Goal: Navigation & Orientation: Find specific page/section

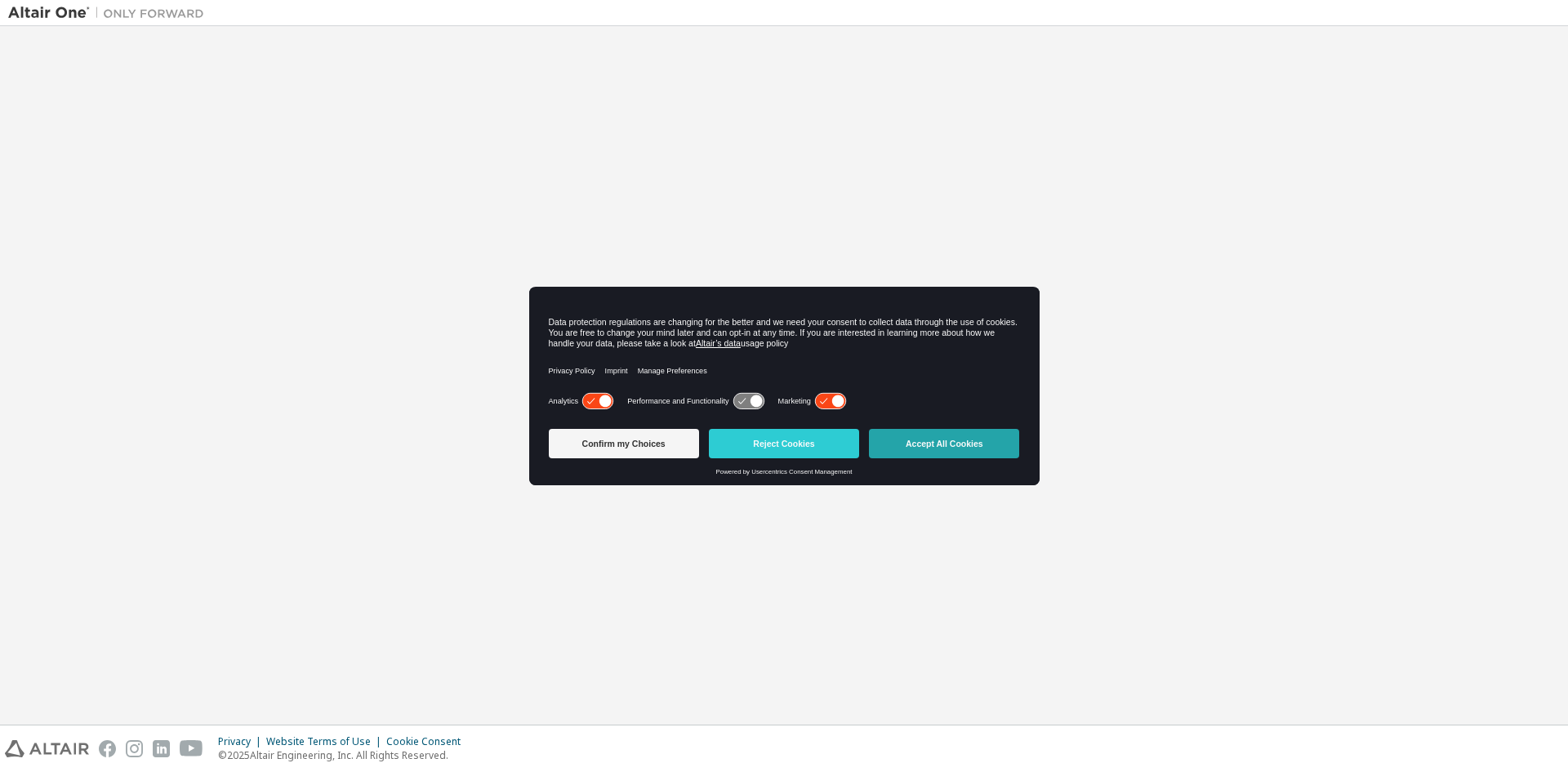
click at [945, 456] on button "Accept All Cookies" at bounding box center [943, 443] width 151 height 29
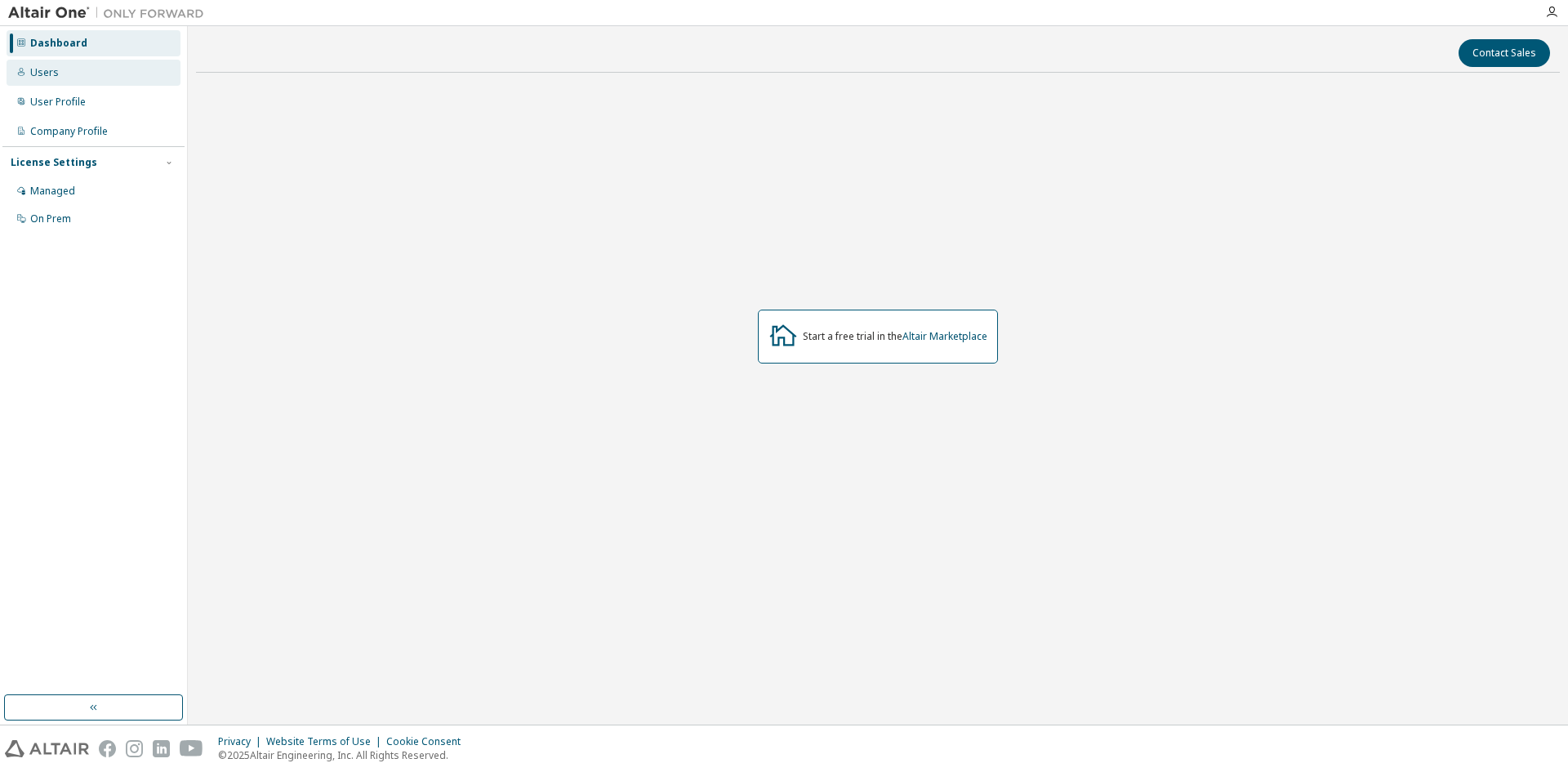
click at [85, 78] on div "Users" at bounding box center [93, 72] width 174 height 26
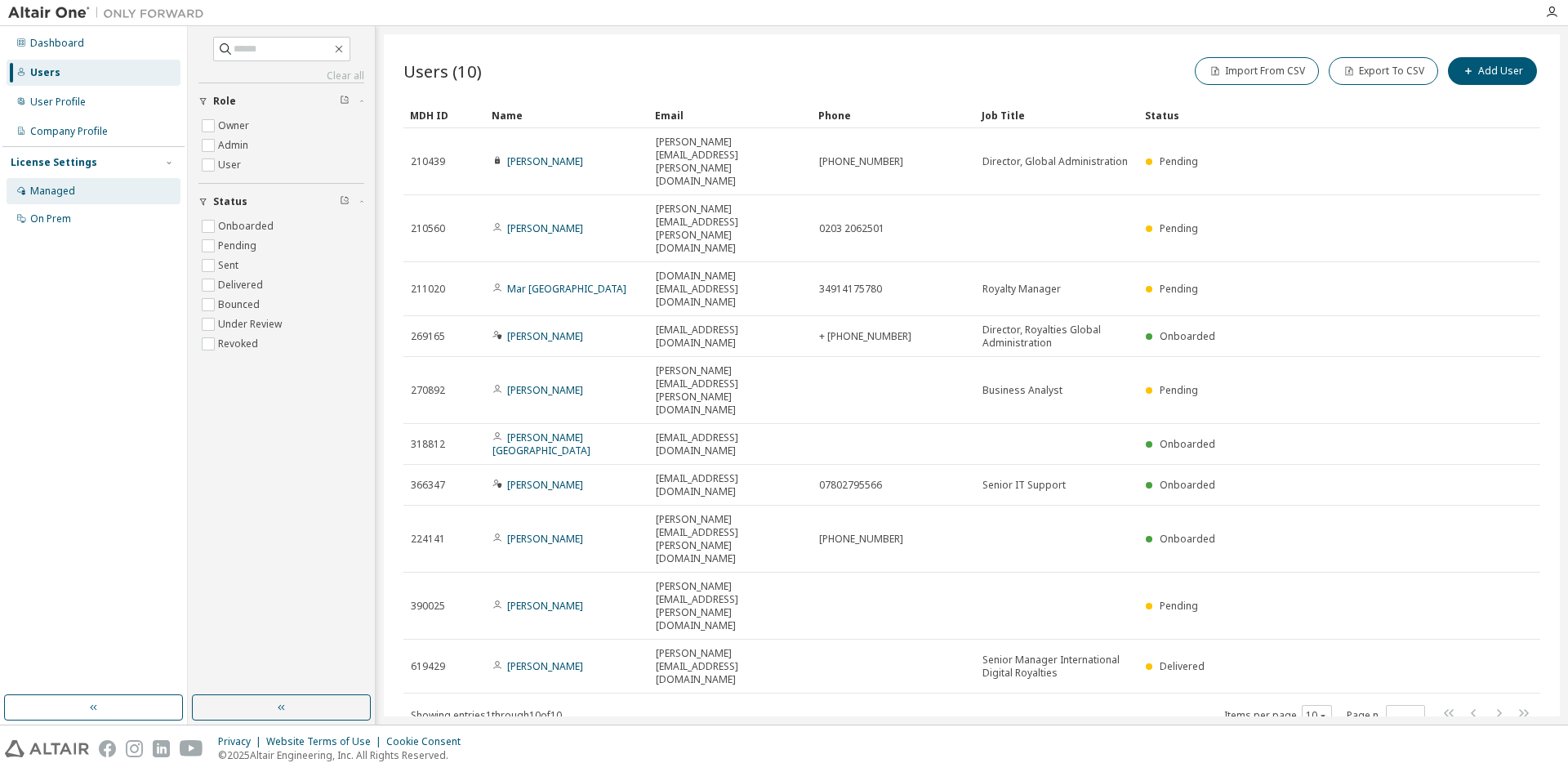
click at [93, 195] on div "Managed" at bounding box center [93, 191] width 174 height 26
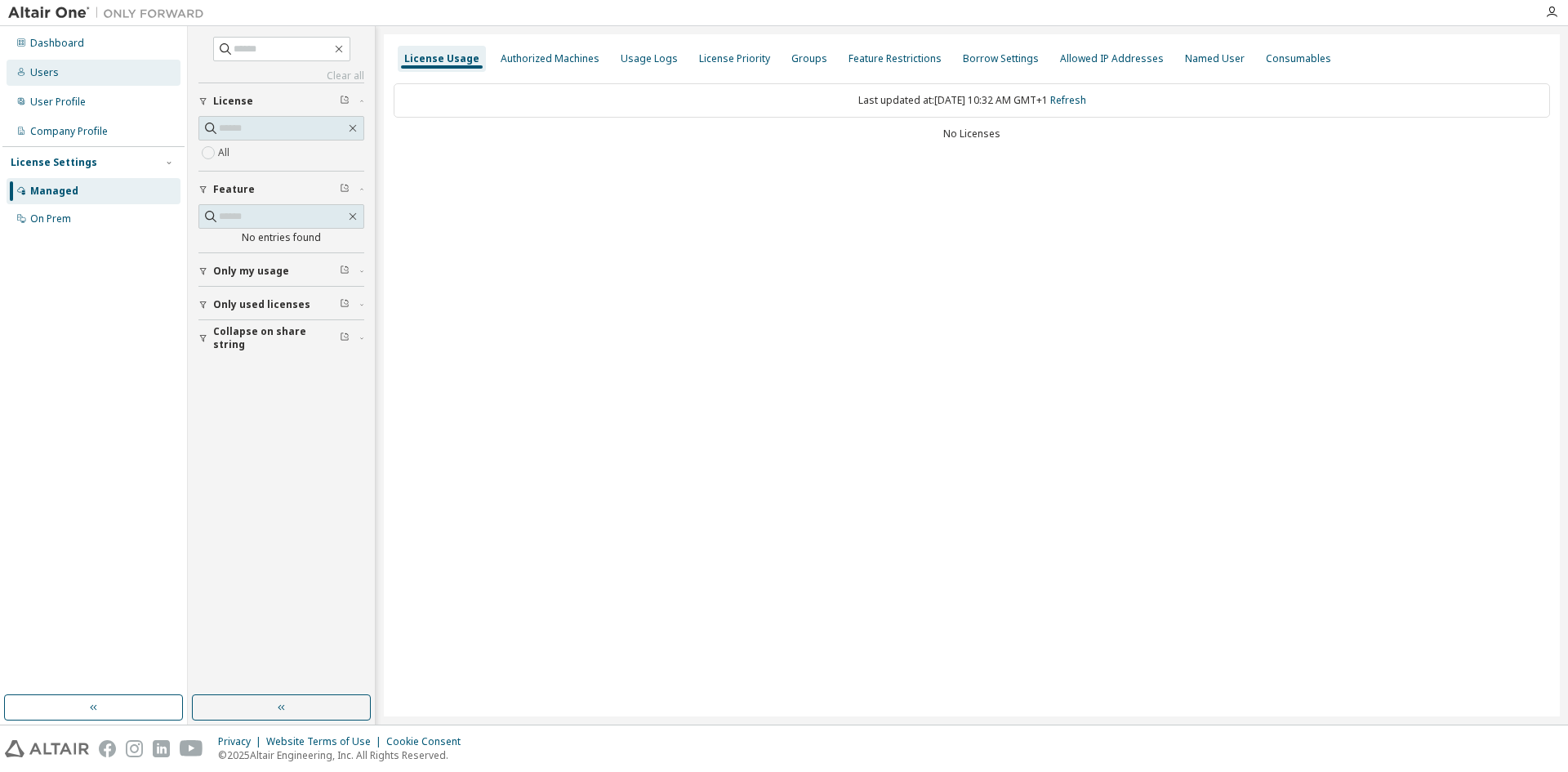
click at [94, 77] on div "Users" at bounding box center [93, 72] width 174 height 26
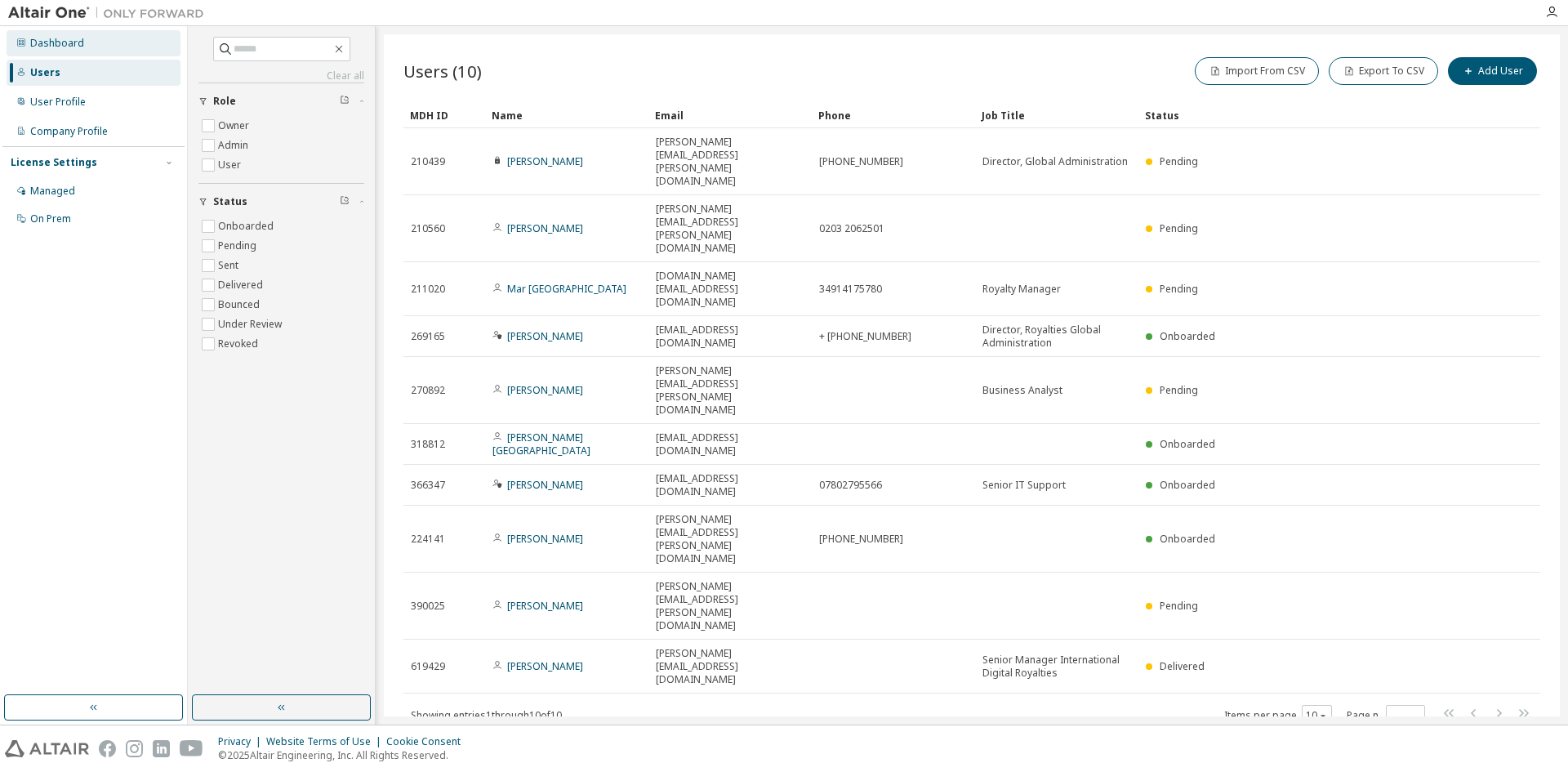
click at [85, 35] on div "Dashboard" at bounding box center [93, 42] width 174 height 26
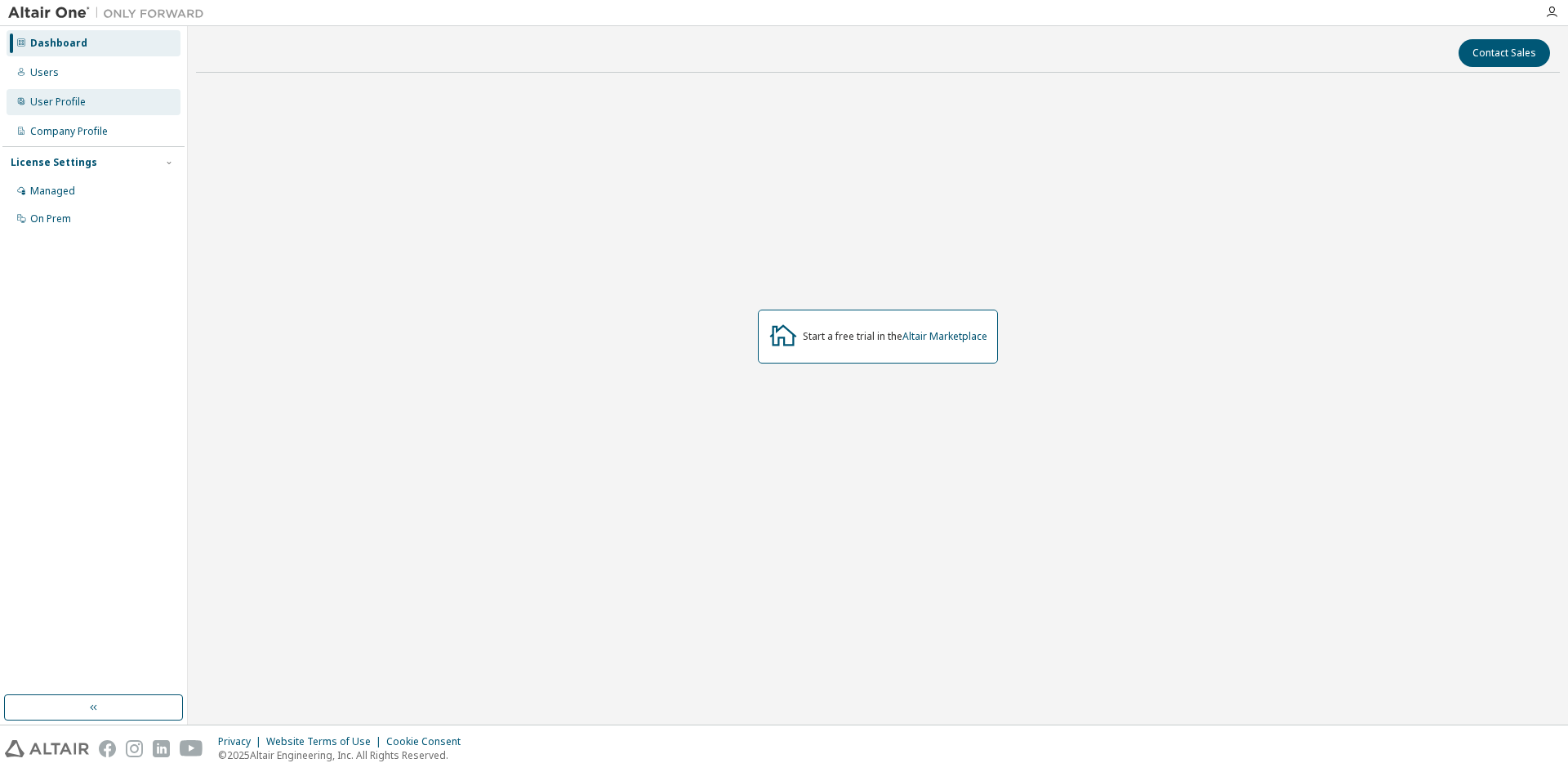
click at [66, 106] on div "User Profile" at bounding box center [57, 102] width 56 height 13
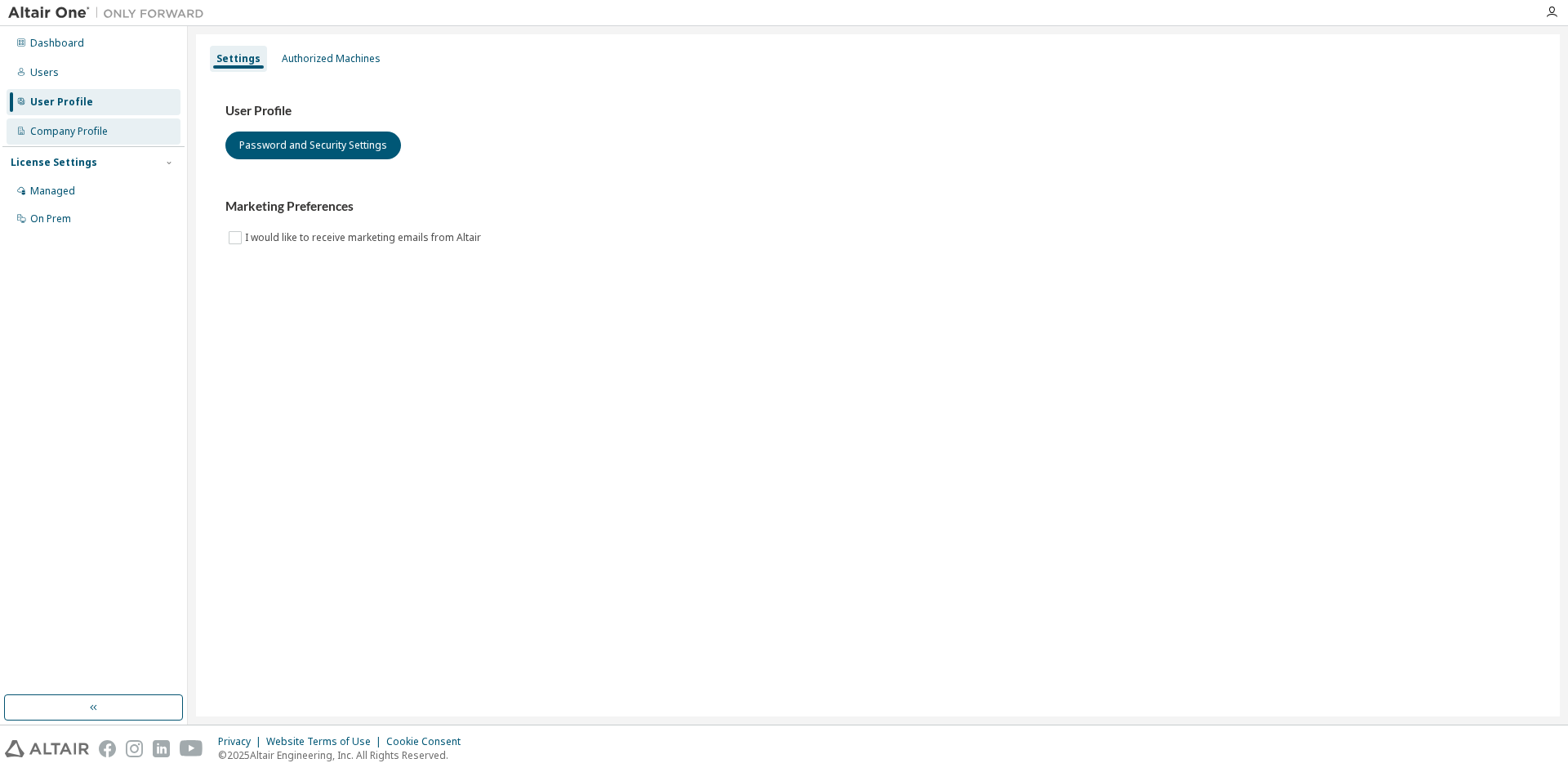
click at [73, 128] on div "Company Profile" at bounding box center [68, 131] width 77 height 13
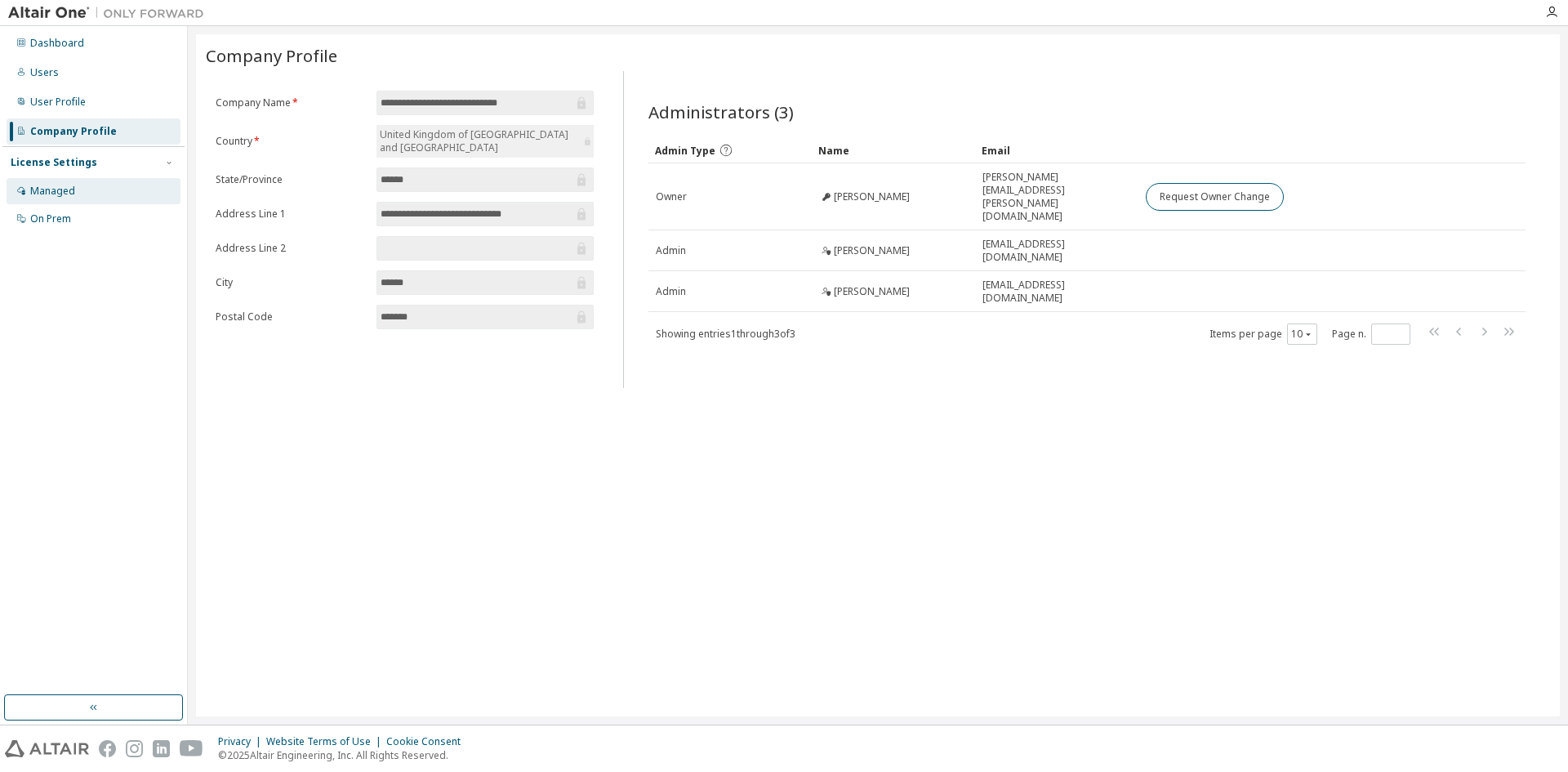
click at [96, 187] on div "Managed" at bounding box center [93, 191] width 174 height 26
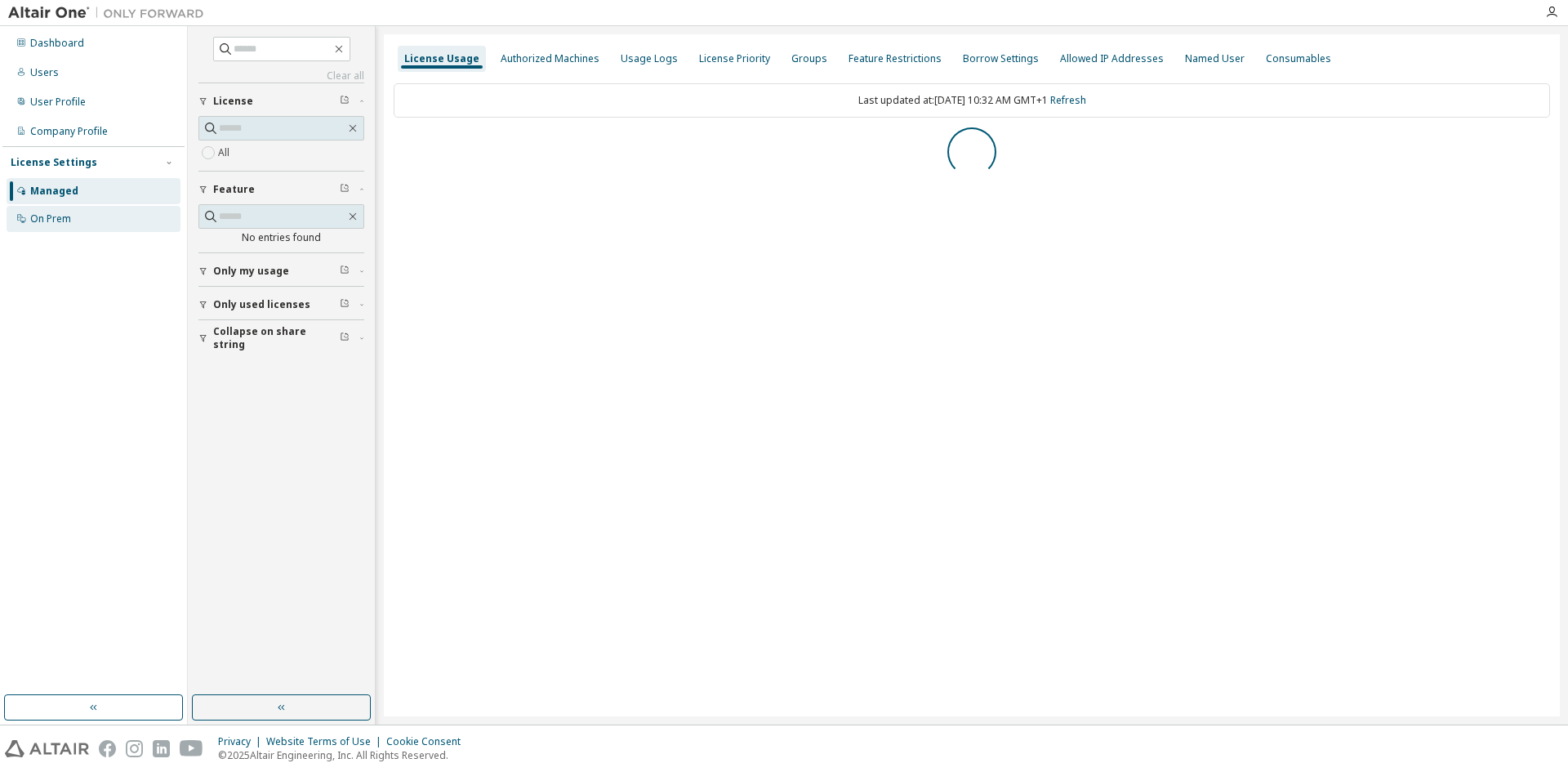
click at [96, 207] on div "On Prem" at bounding box center [93, 218] width 174 height 26
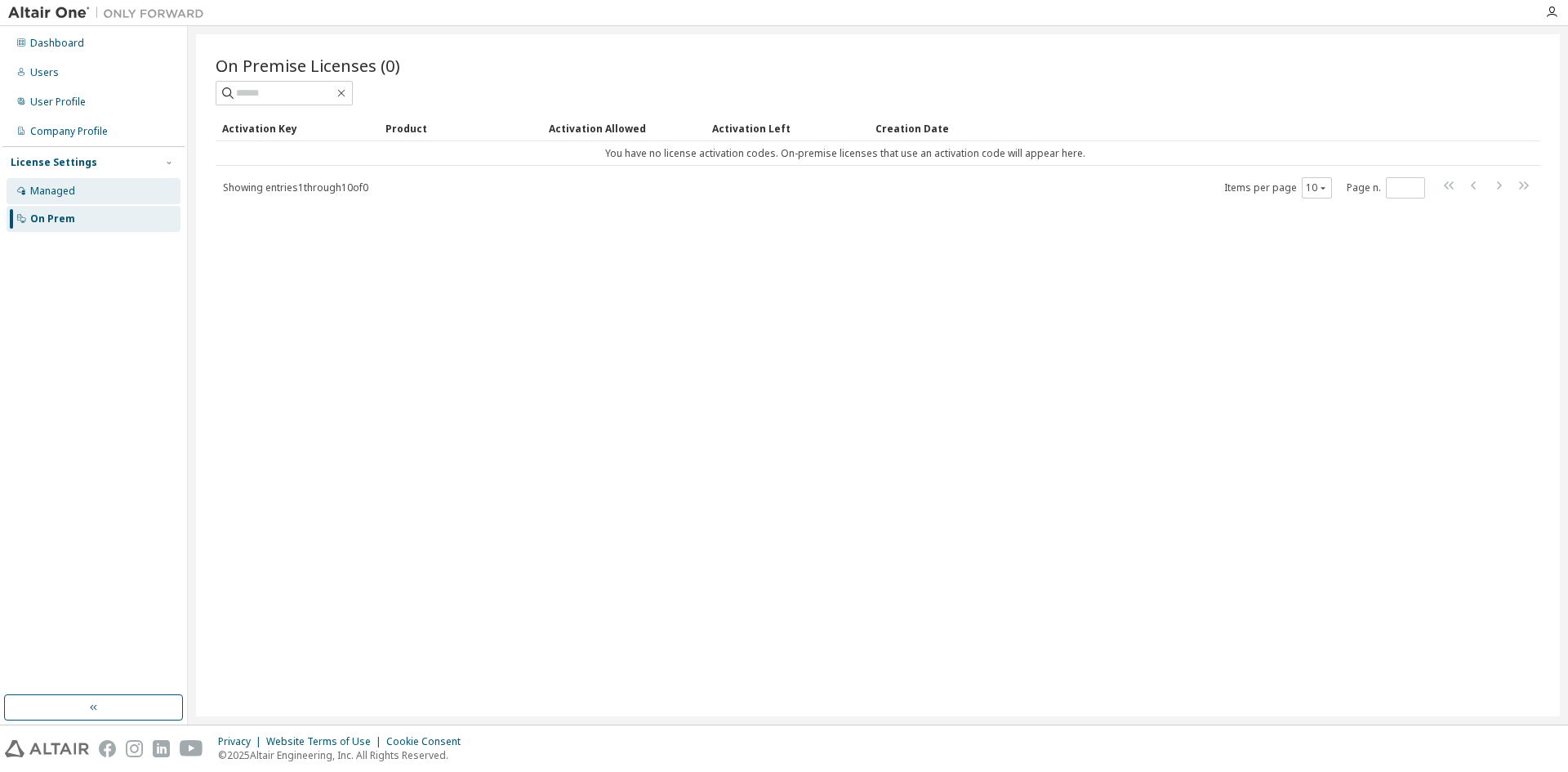
click at [113, 178] on div "Managed" at bounding box center [93, 191] width 174 height 26
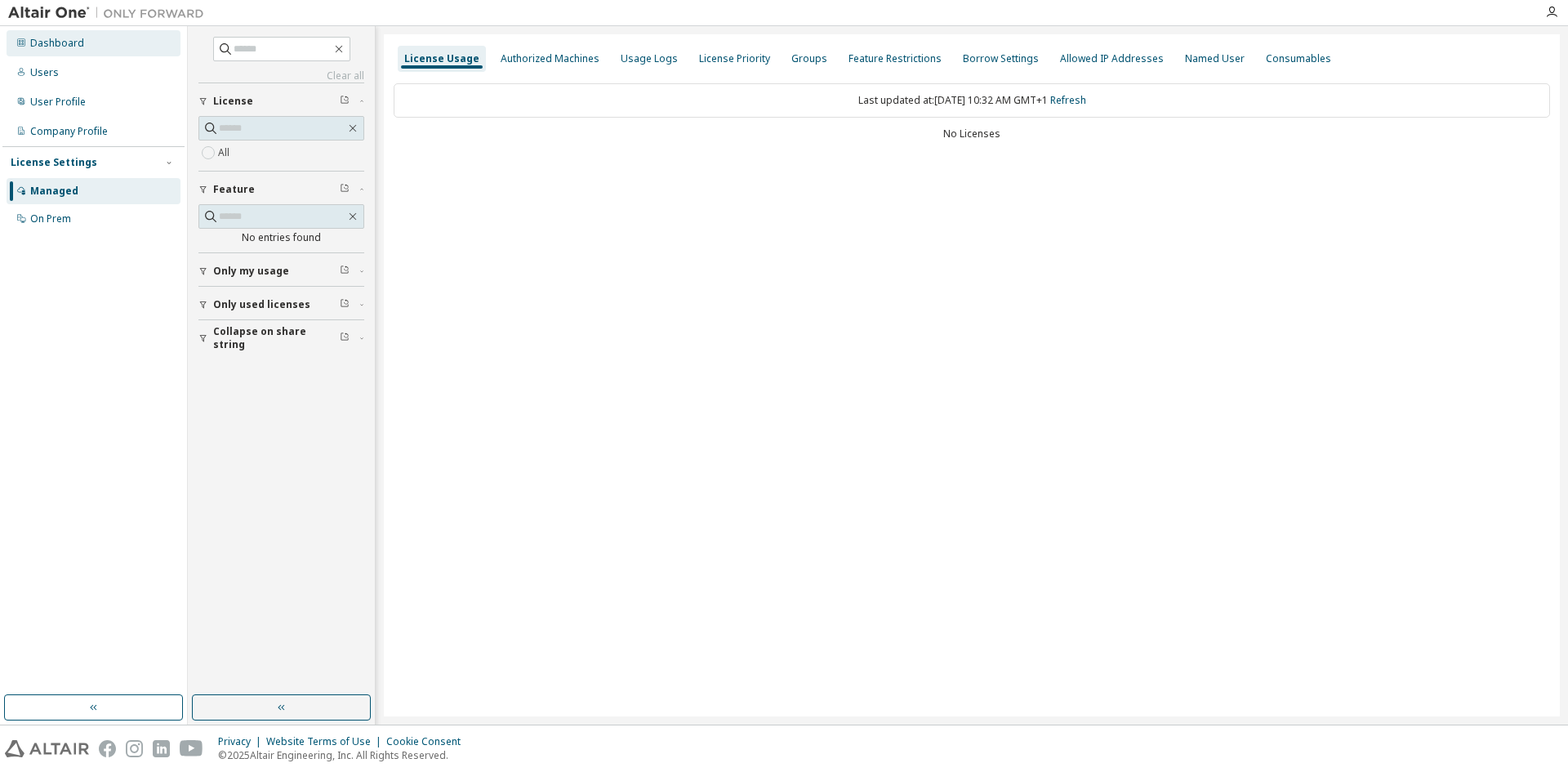
click at [78, 45] on div "Dashboard" at bounding box center [57, 43] width 54 height 13
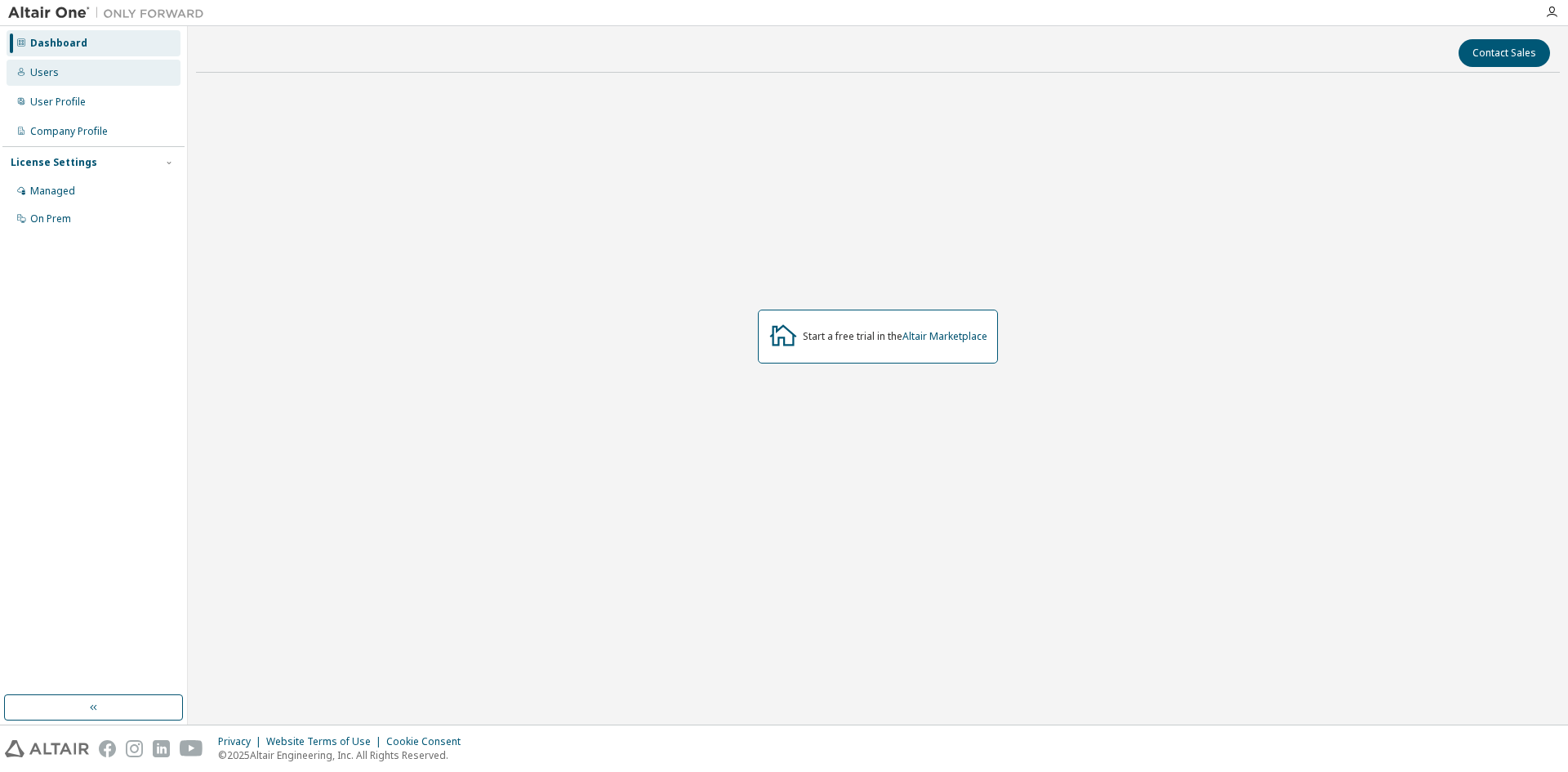
click at [82, 69] on div "Users" at bounding box center [93, 72] width 174 height 26
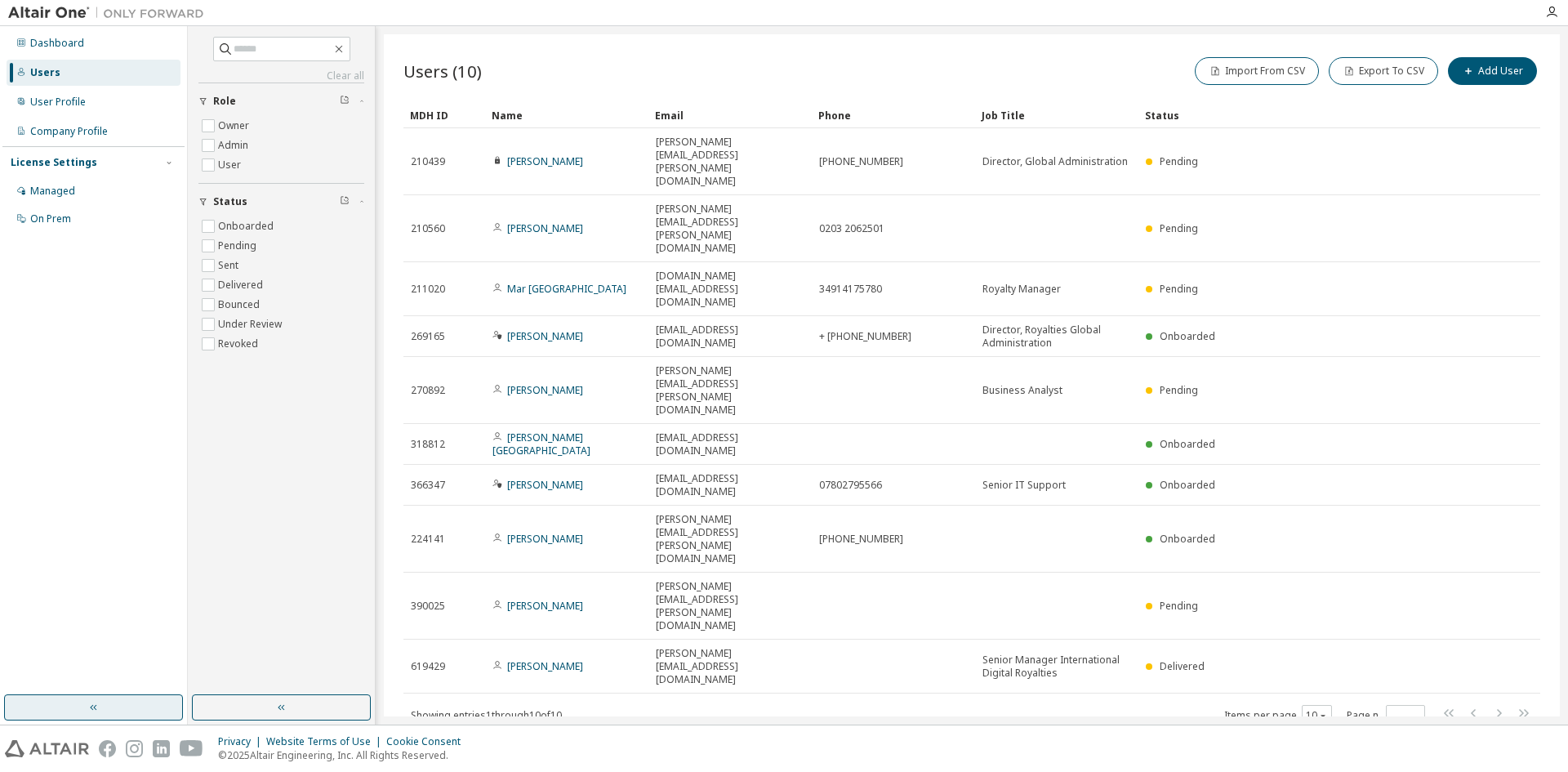
click at [152, 711] on button "button" at bounding box center [93, 706] width 179 height 26
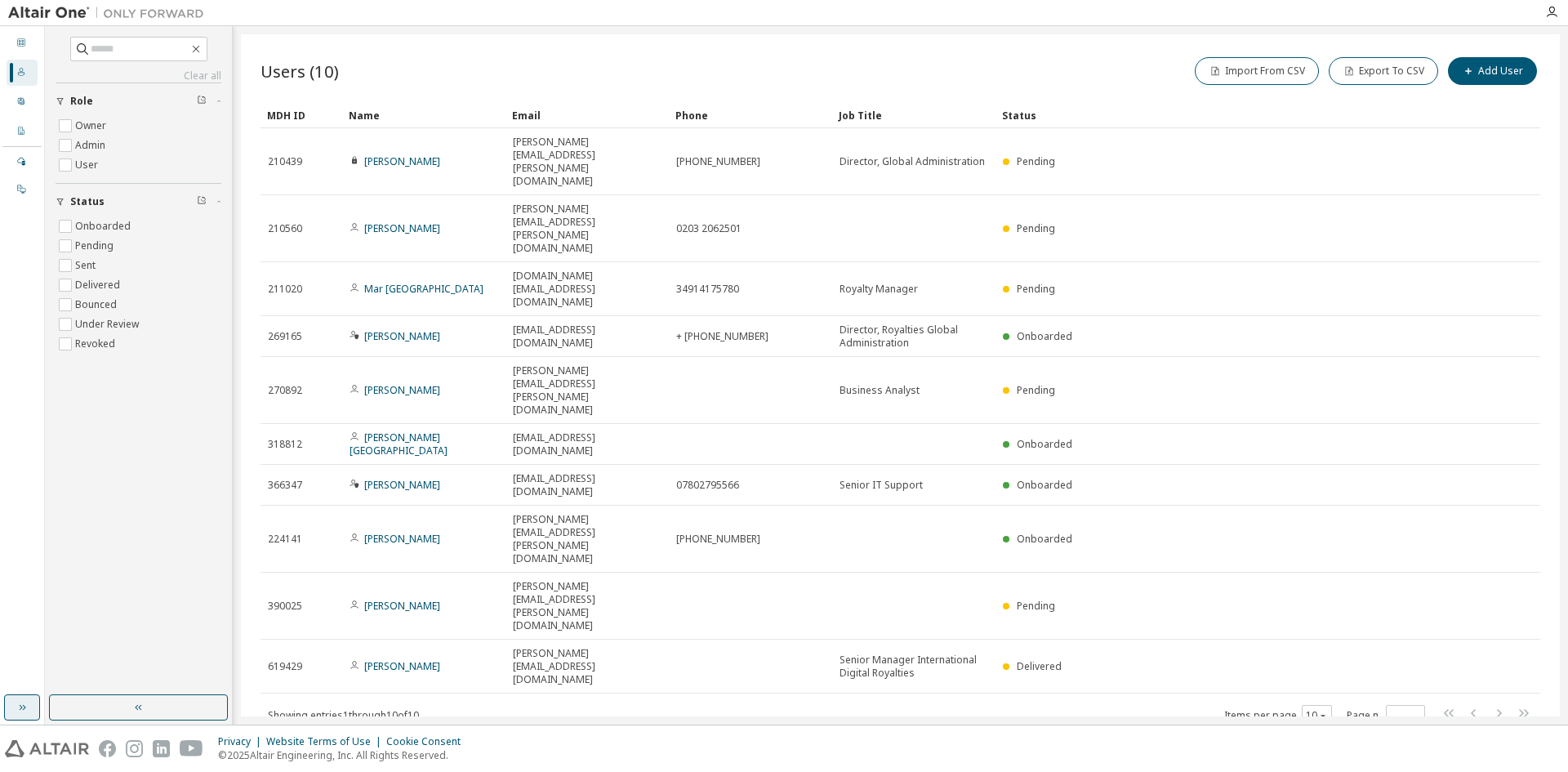
click at [152, 711] on button "button" at bounding box center [138, 706] width 179 height 26
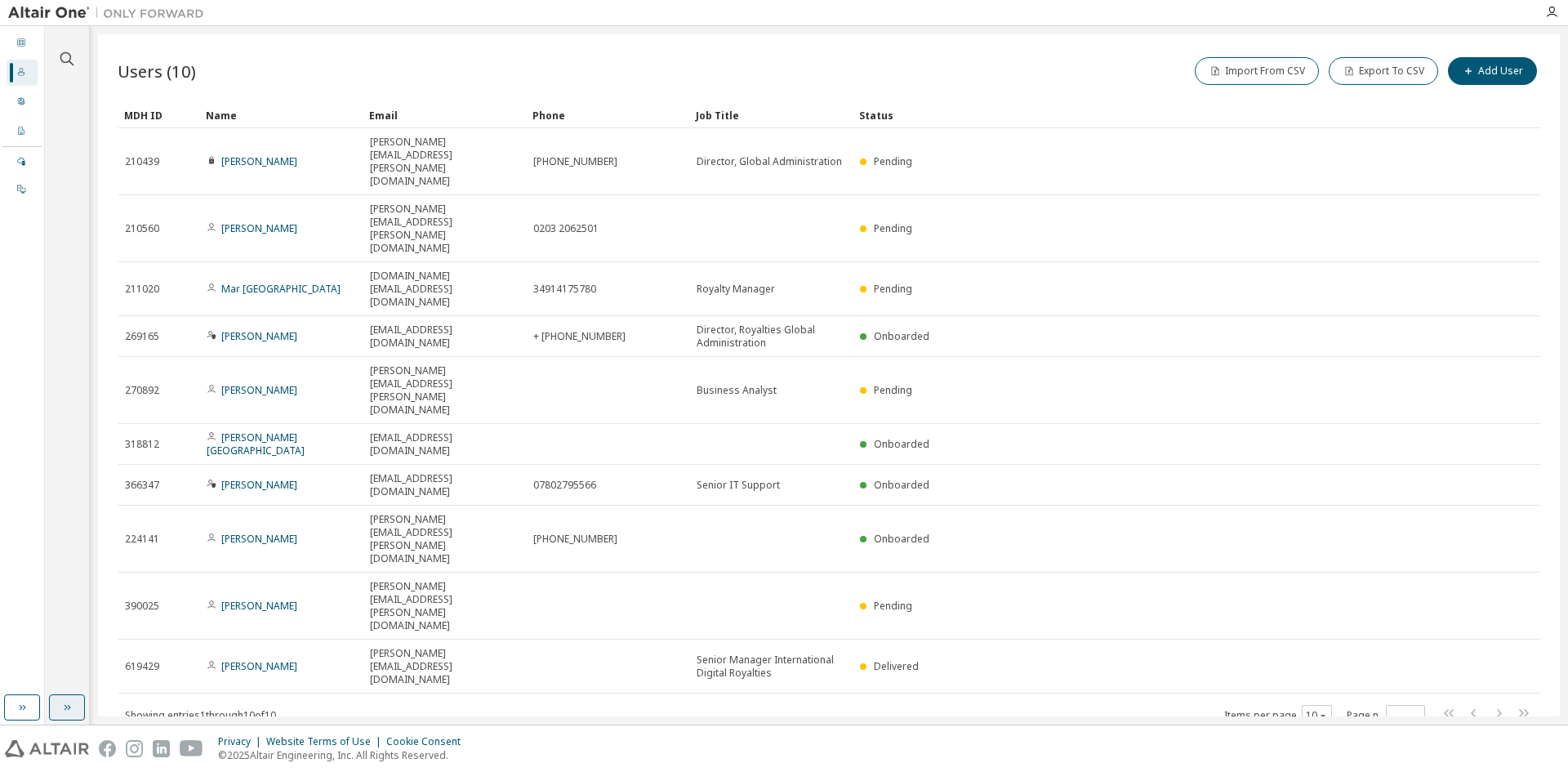
drag, startPoint x: 87, startPoint y: 706, endPoint x: 73, endPoint y: 706, distance: 14.0
click at [84, 706] on div "Clear all Status Onboarded Pending Sent Delivered Bounced Under Review Revoked …" at bounding box center [67, 374] width 45 height 698
click at [37, 702] on button "button" at bounding box center [22, 706] width 36 height 26
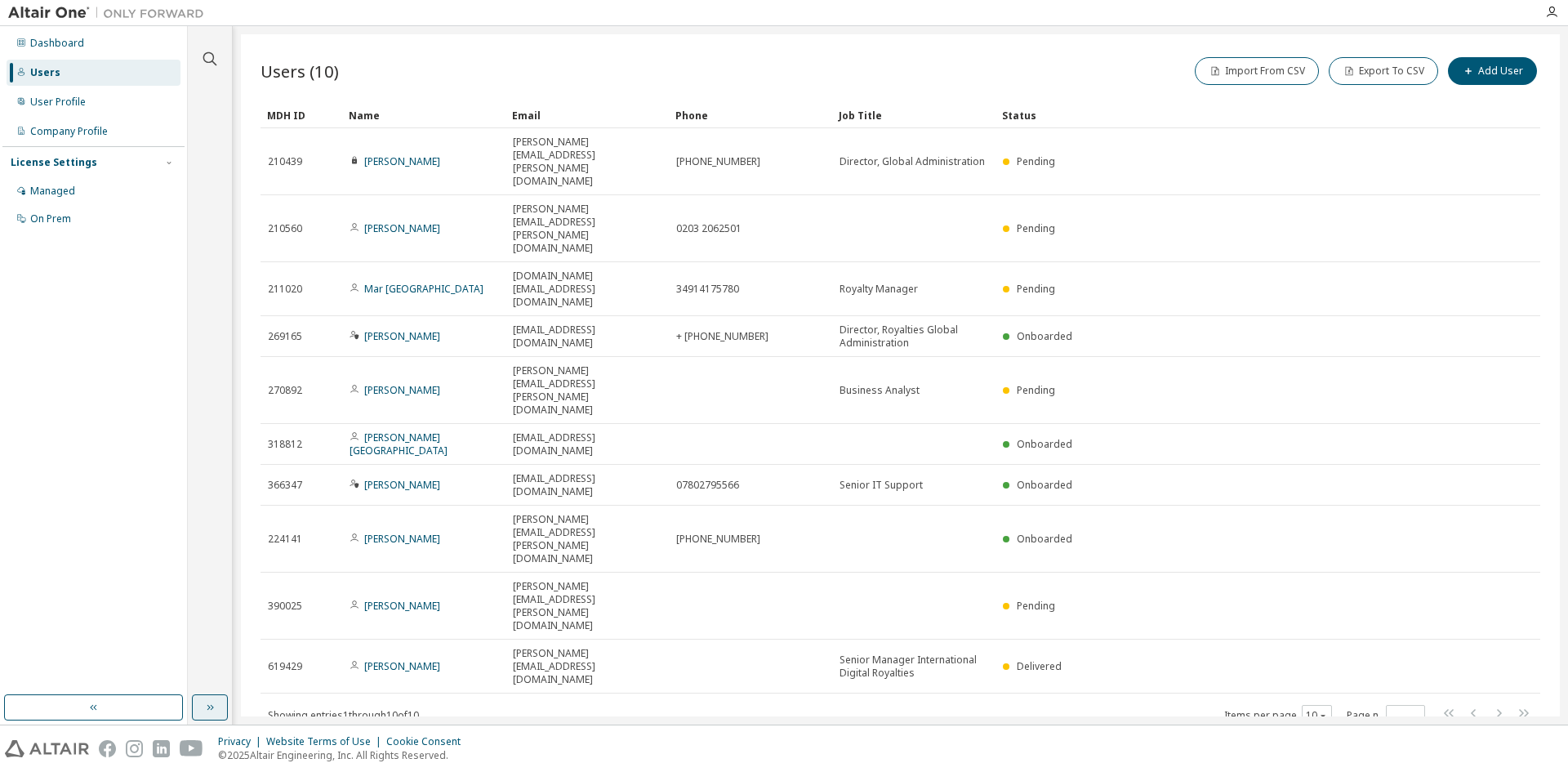
click at [206, 704] on icon "button" at bounding box center [210, 707] width 13 height 13
